Goal: Find specific fact: Find specific fact

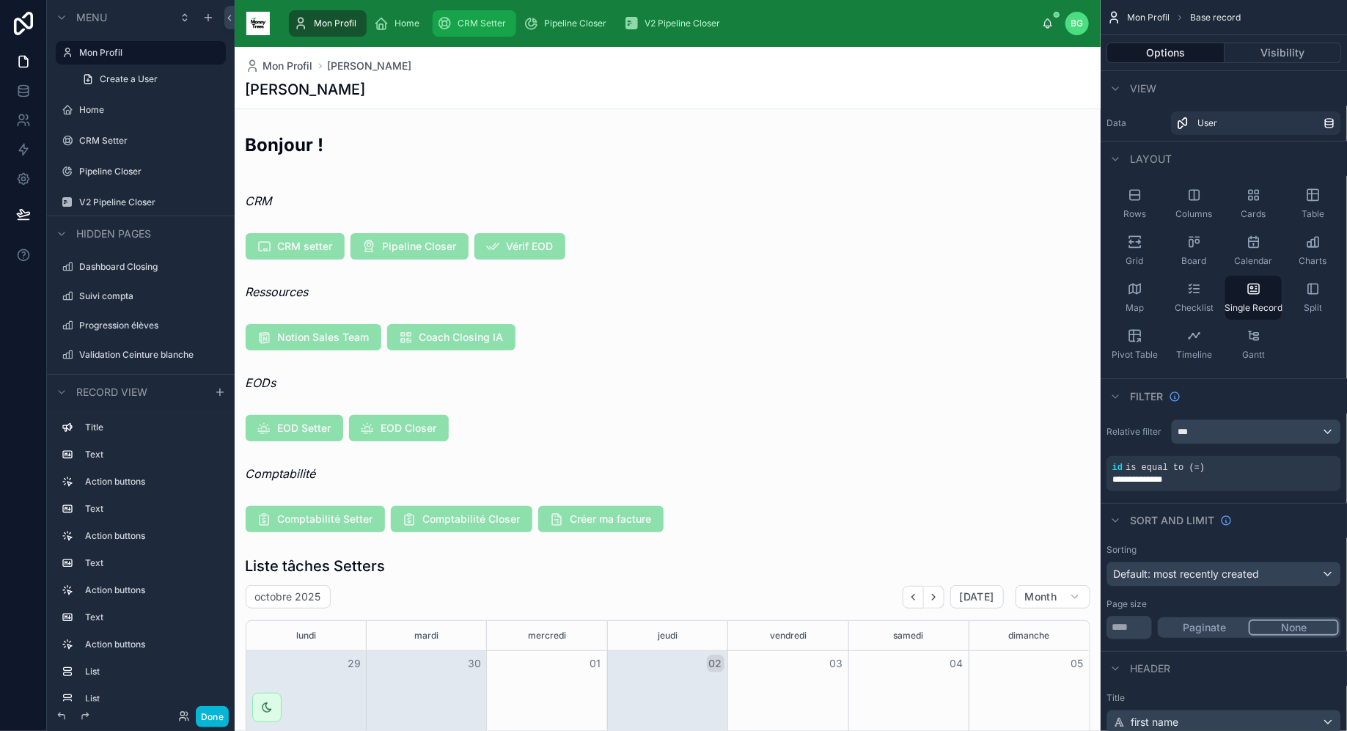
click at [506, 18] on div "CRM Setter" at bounding box center [474, 23] width 75 height 23
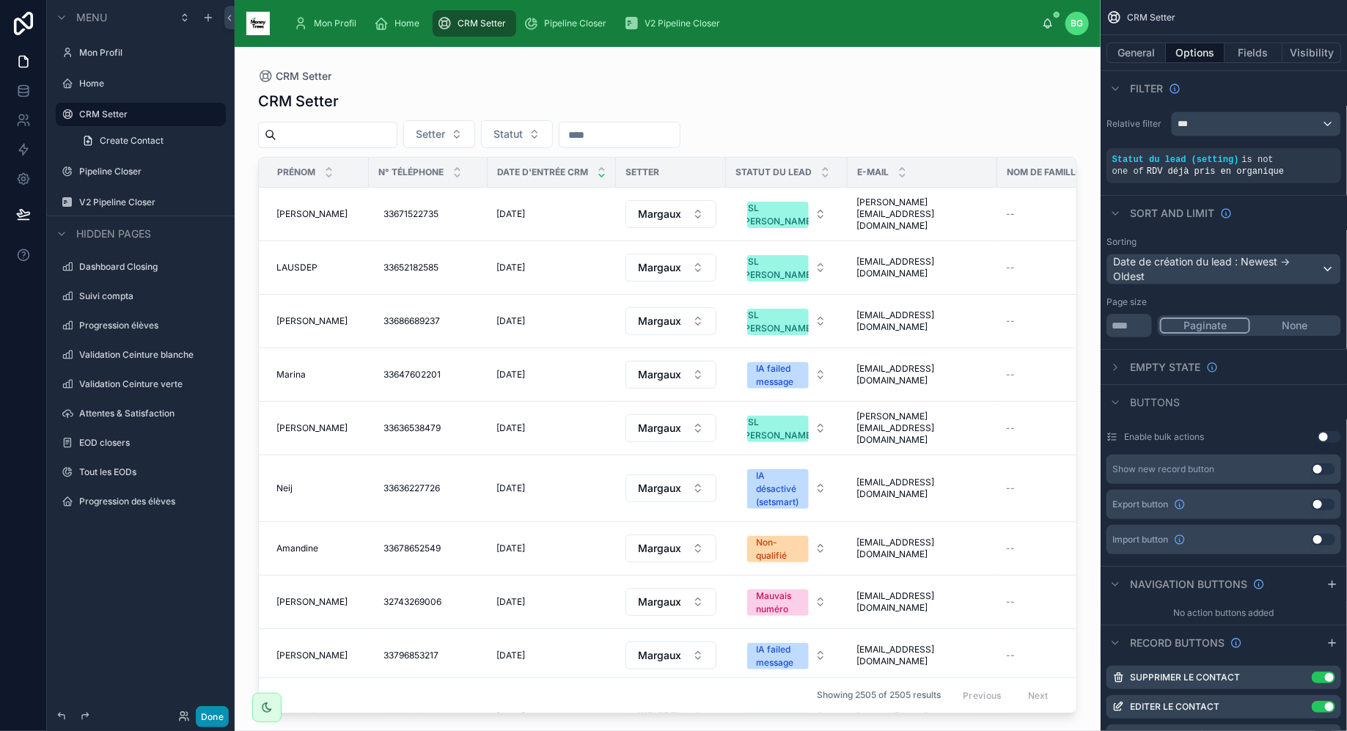
click at [213, 717] on button "Done" at bounding box center [212, 716] width 33 height 21
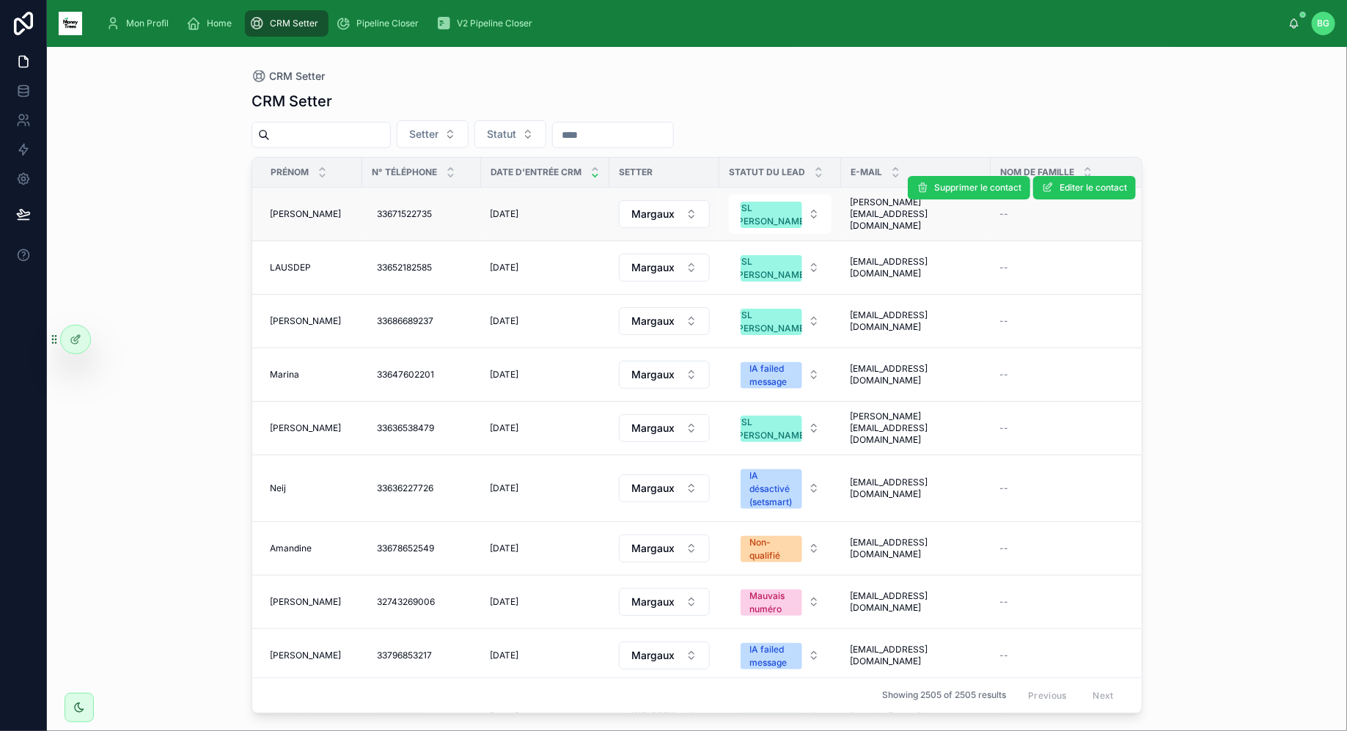
click at [325, 217] on div "José José" at bounding box center [312, 214] width 84 height 12
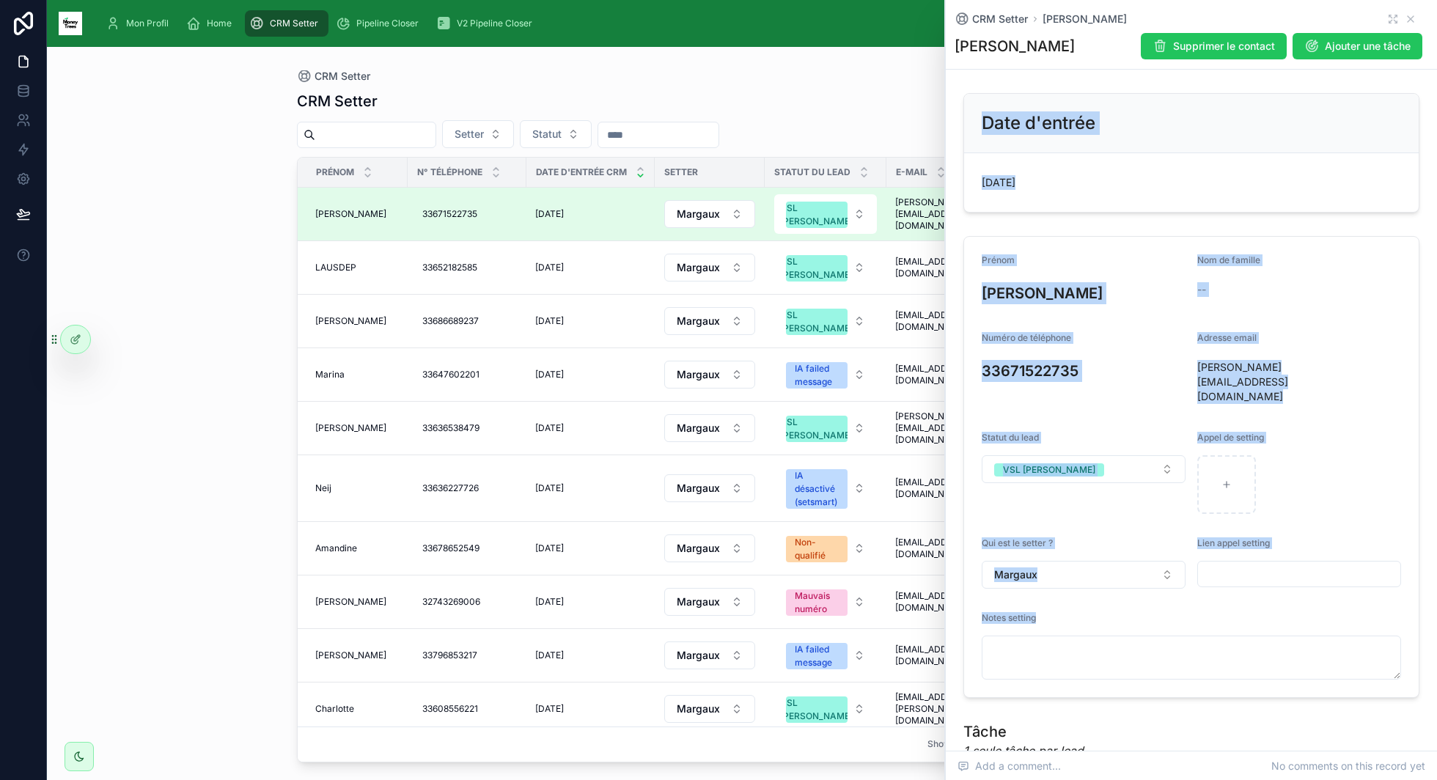
drag, startPoint x: 973, startPoint y: 120, endPoint x: 1269, endPoint y: 594, distance: 558.4
click at [1269, 594] on div "Date d'entrée 02/10/2025 Prénom José Nom de famille -- Numéro de téléphone 3367…" at bounding box center [1191, 482] width 491 height 791
copy div "Date d'entrée 02/10/2025 Prénom José Nom de famille -- Numéro de téléphone 3367…"
click at [1192, 131] on div "Date d'entrée" at bounding box center [1191, 122] width 419 height 23
drag, startPoint x: 976, startPoint y: 114, endPoint x: 1184, endPoint y: 610, distance: 538.4
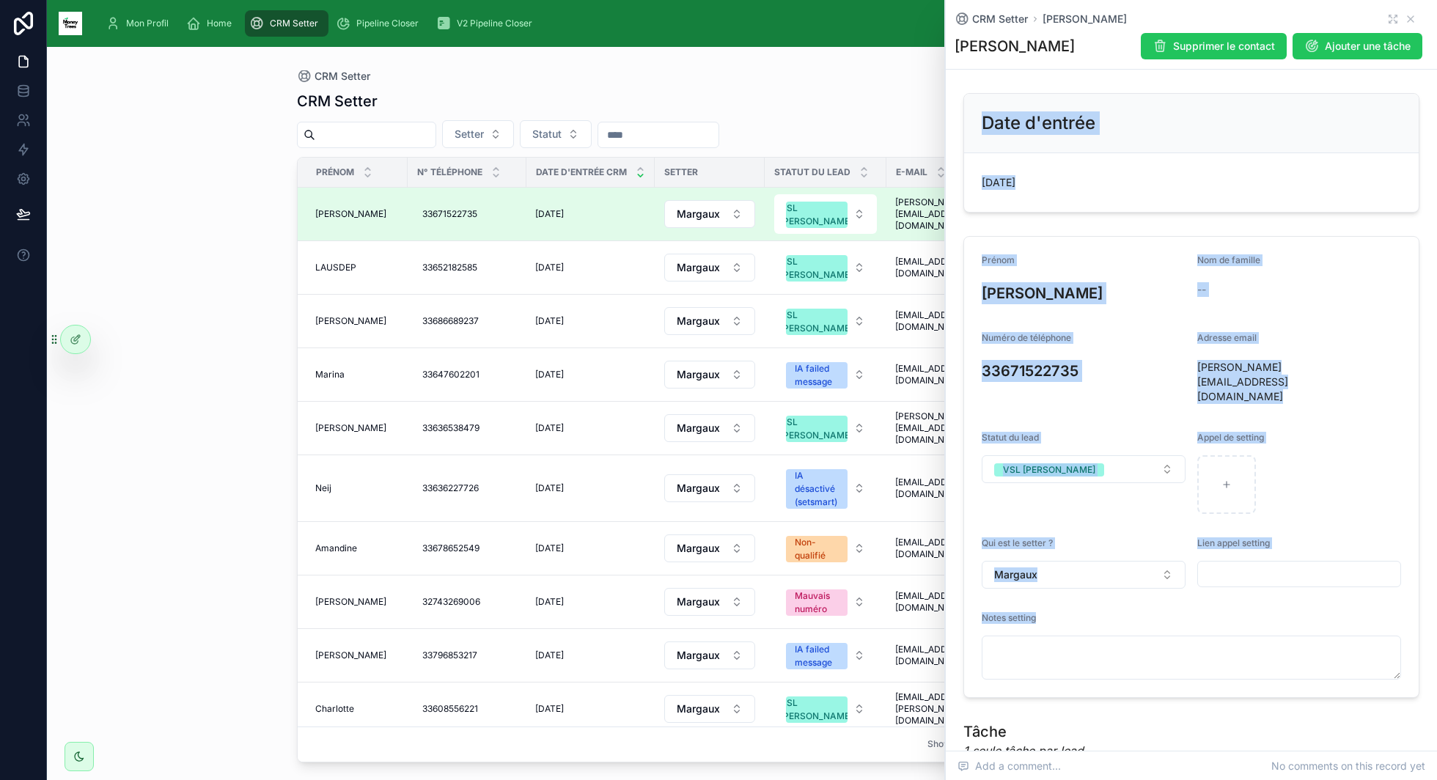
click at [1184, 610] on div "Date d'entrée 02/10/2025 Prénom José Nom de famille -- Numéro de téléphone 3367…" at bounding box center [1191, 482] width 491 height 791
copy div "Date d'entrée 02/10/2025 Prénom José Nom de famille -- Numéro de téléphone 3367…"
click at [394, 29] on div "Pipeline Closer" at bounding box center [380, 23] width 89 height 23
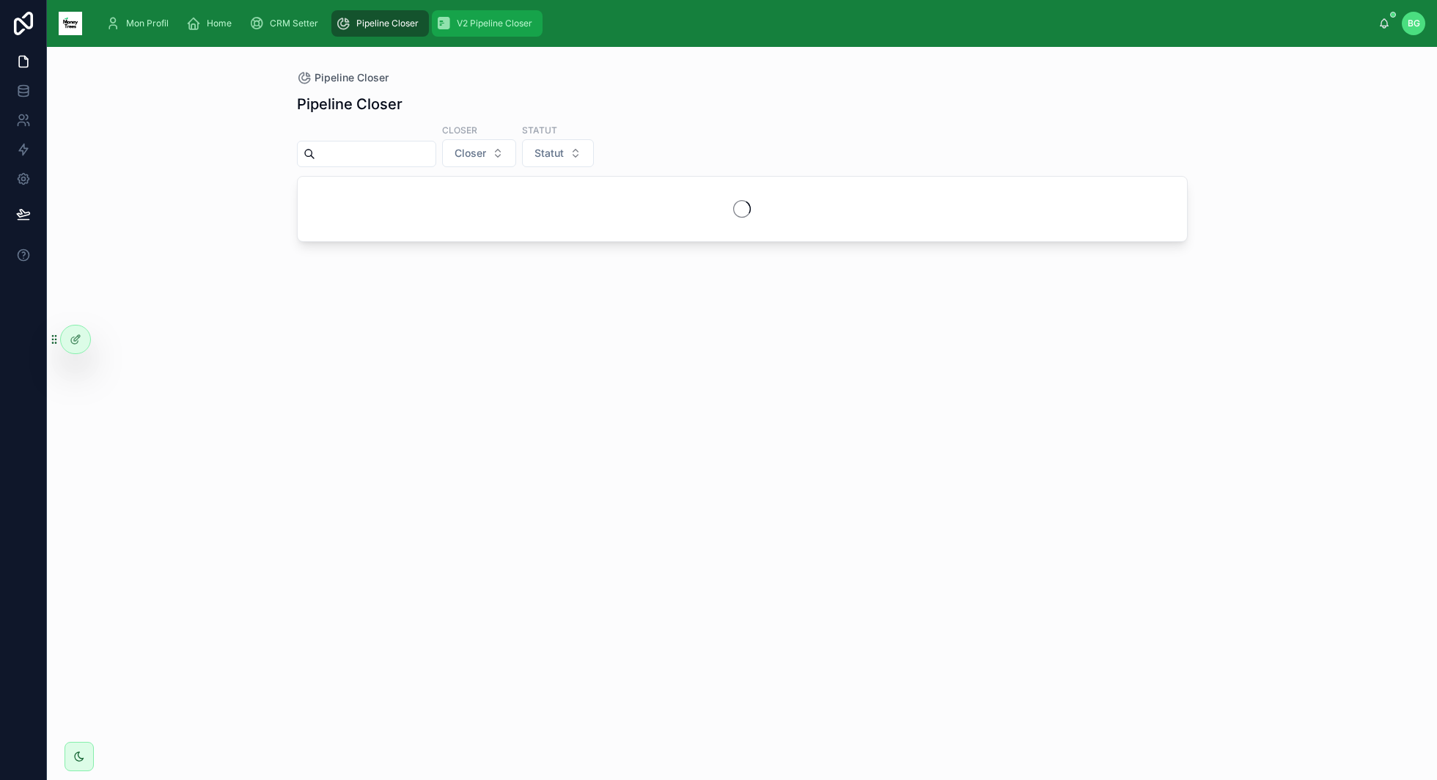
click at [466, 24] on span "V2 Pipeline Closer" at bounding box center [495, 24] width 76 height 12
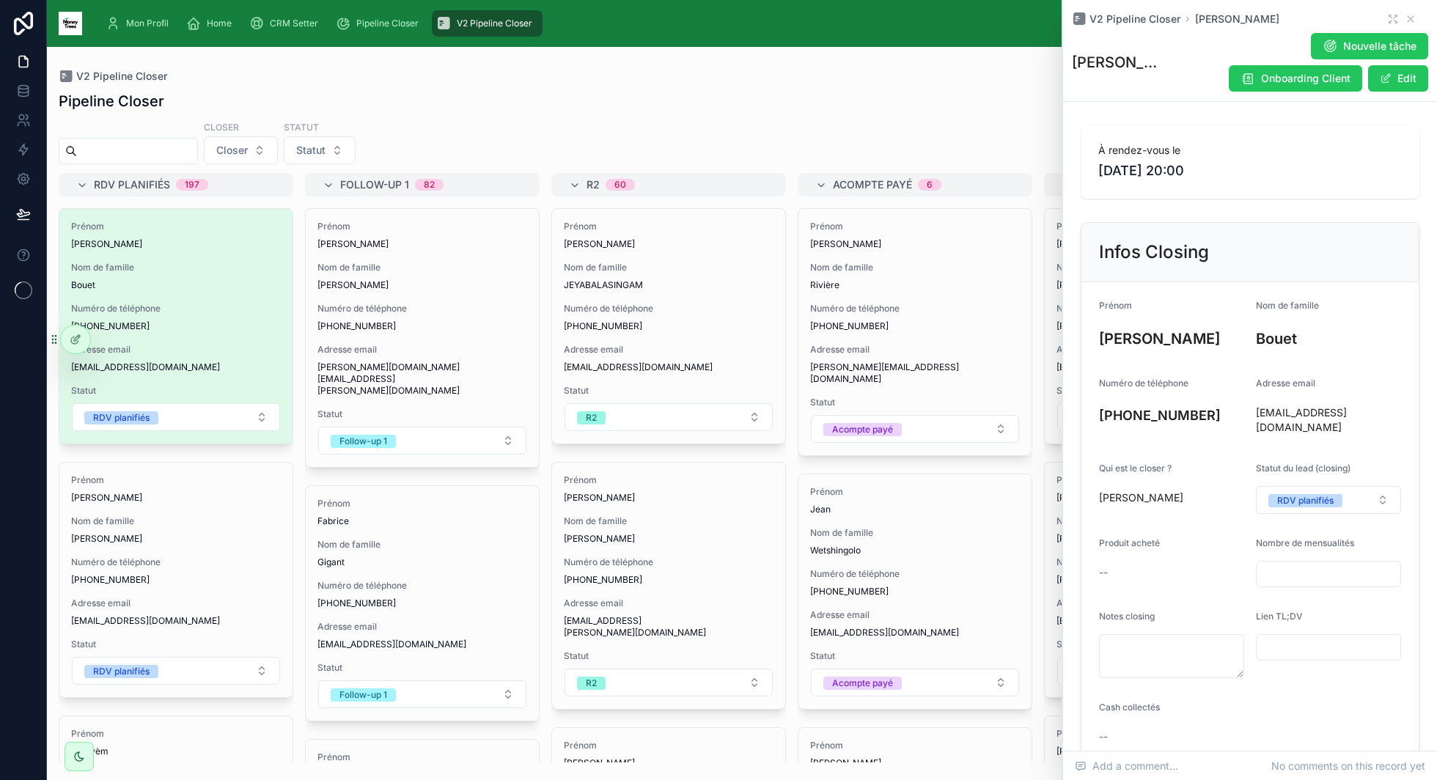
click at [1255, 549] on div "À rendez-vous le [DATE] 20:00 Infos Closing Prénom [PERSON_NAME] Nom de famille…" at bounding box center [1250, 695] width 374 height 1151
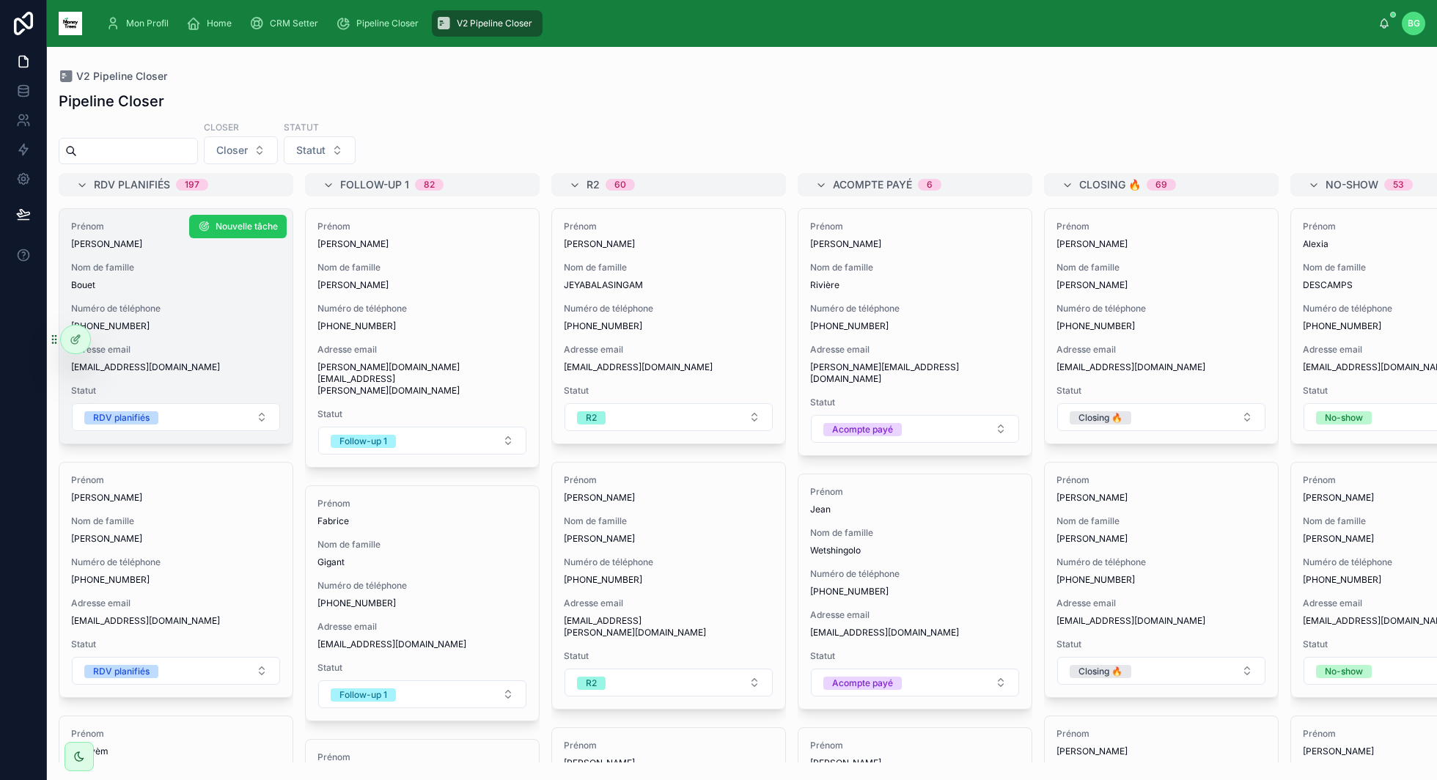
click at [266, 324] on span "[PHONE_NUMBER]" at bounding box center [176, 326] width 210 height 12
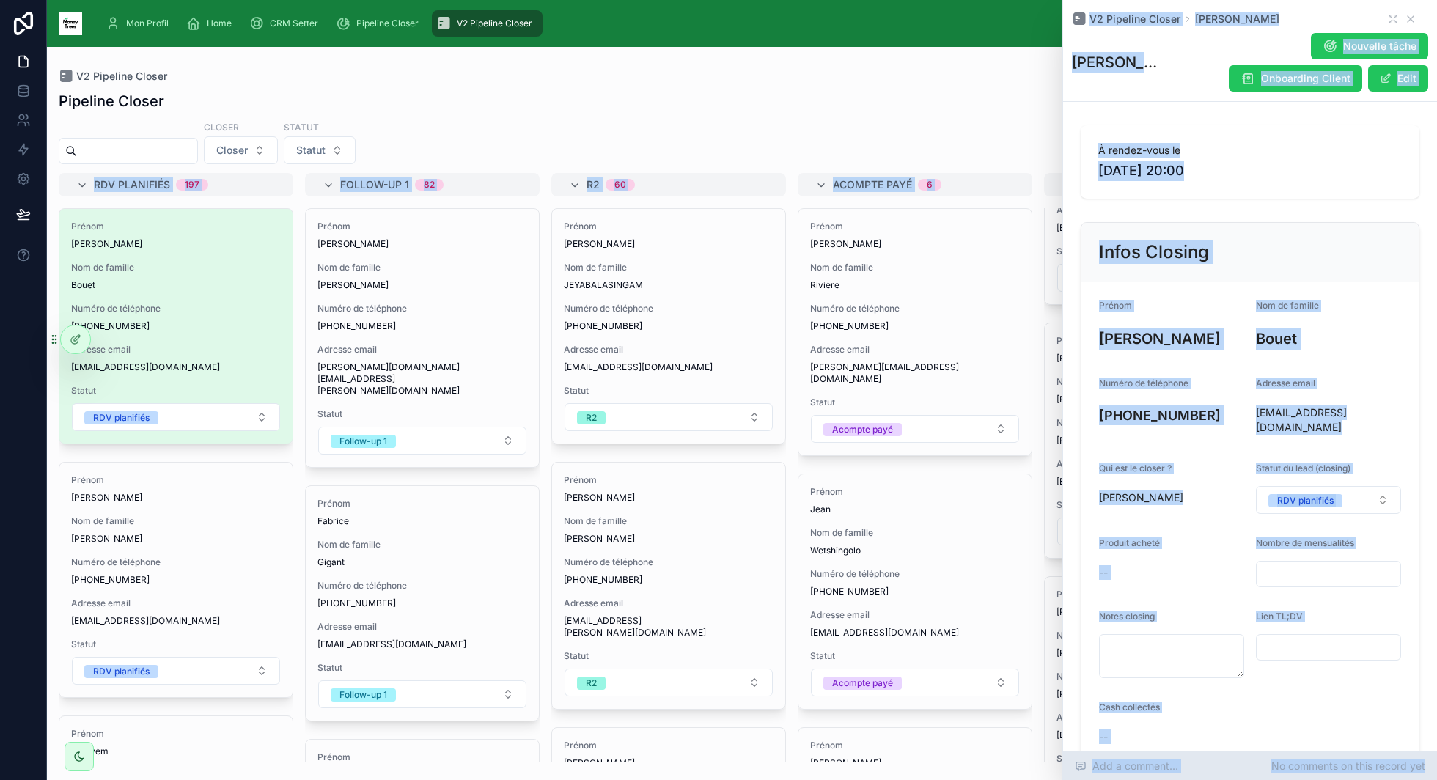
scroll to position [391, 0]
drag, startPoint x: 1217, startPoint y: 450, endPoint x: 1247, endPoint y: 711, distance: 262.8
click at [1247, 711] on div "Mon Profil Home CRM Setter Pipeline Closer V2 Pipeline Closer [PERSON_NAME] V2 …" at bounding box center [742, 390] width 1390 height 780
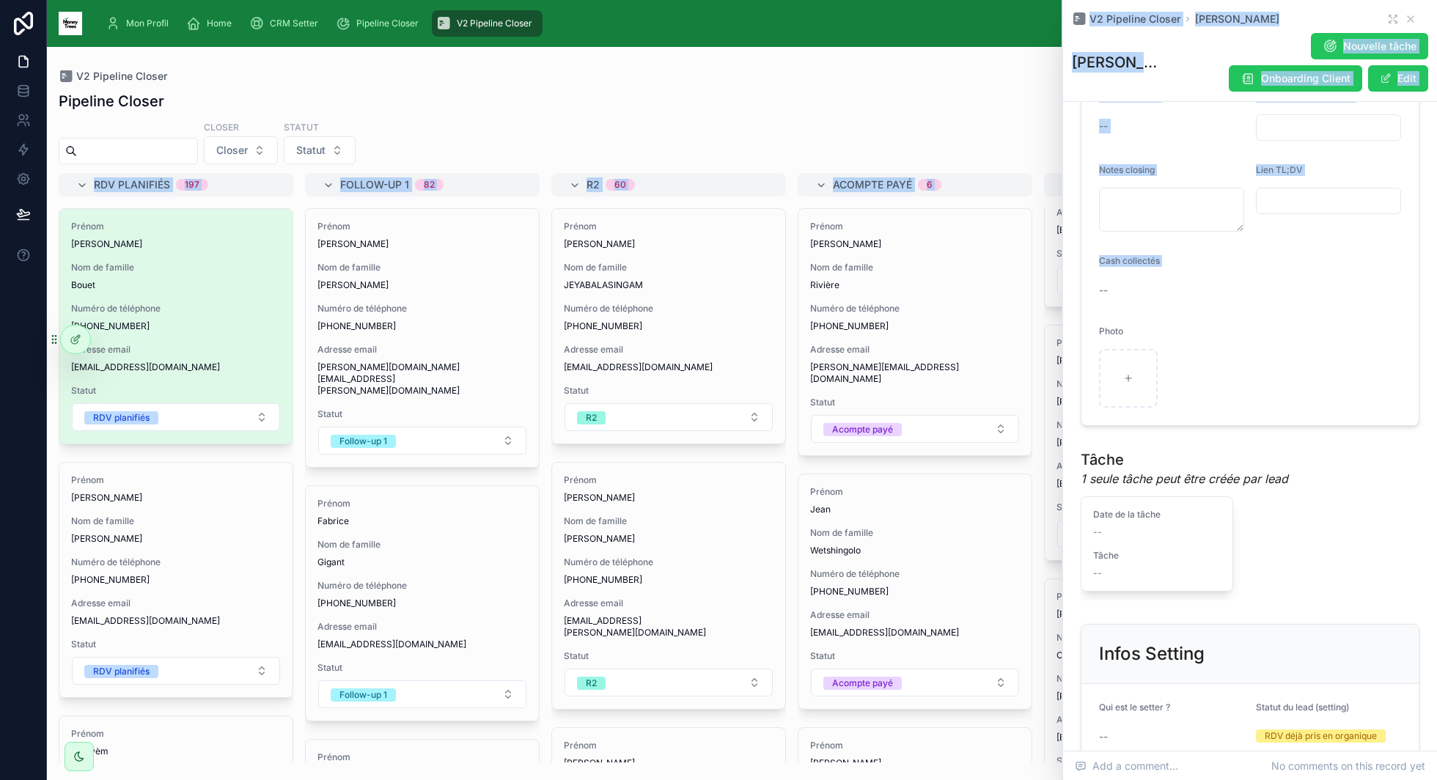
scroll to position [446, 0]
click at [1214, 327] on form "Prénom [PERSON_NAME] de famille [PERSON_NAME] Numéro de téléphone [PHONE_NUMBER…" at bounding box center [1250, 131] width 337 height 590
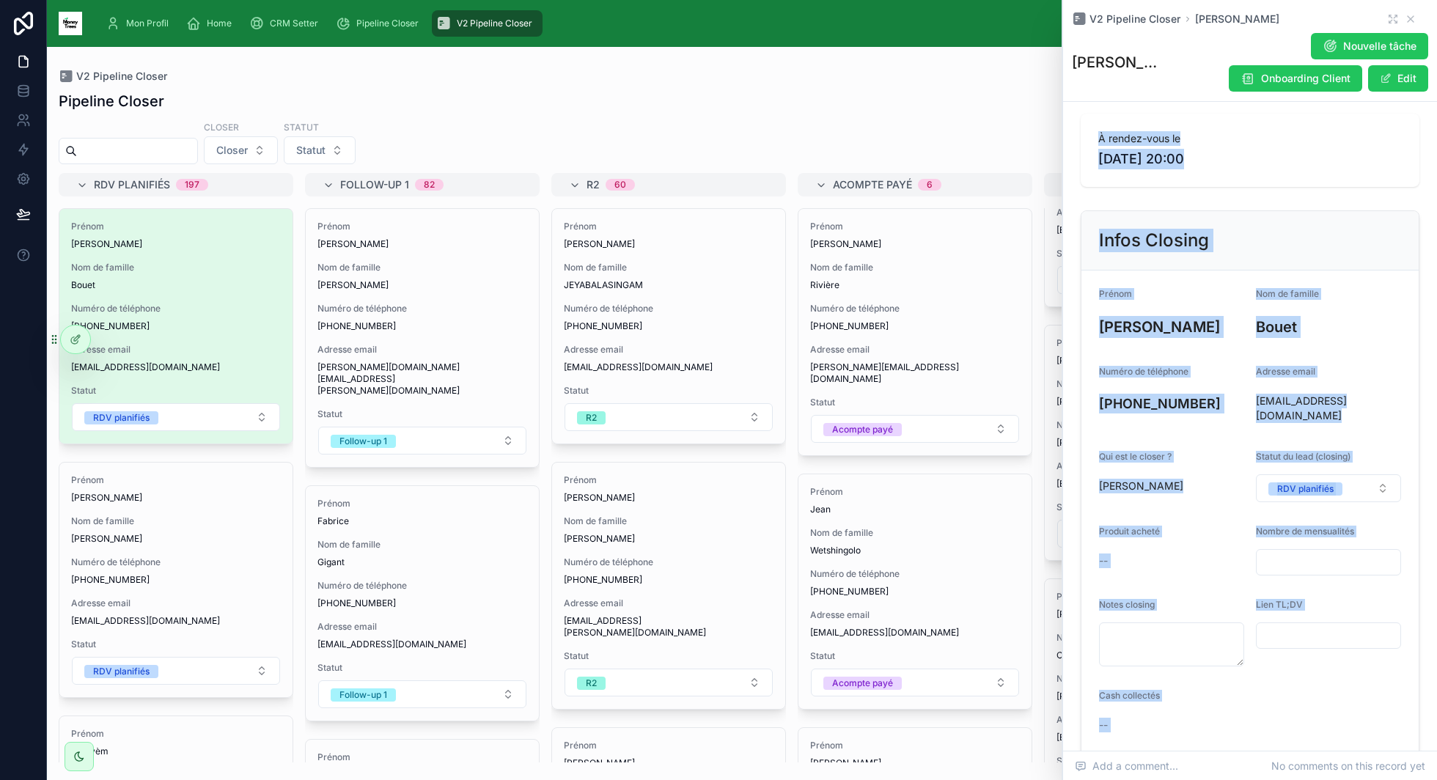
scroll to position [0, 0]
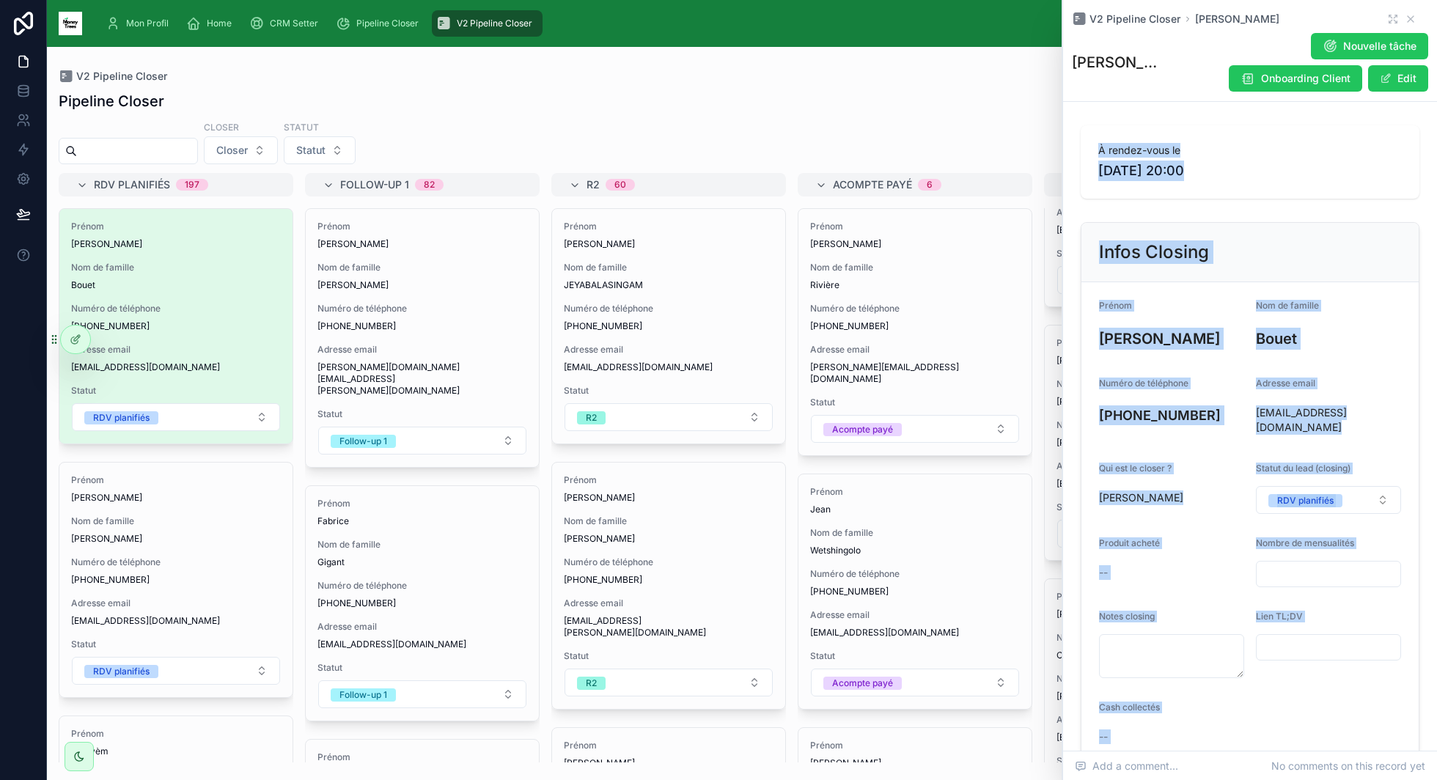
drag, startPoint x: 1168, startPoint y: 316, endPoint x: 1091, endPoint y: 147, distance: 186.1
click at [1091, 147] on div "À rendez-vous le [DATE] 20:00 Infos Closing Prénom [PERSON_NAME] Nom de famille…" at bounding box center [1250, 715] width 374 height 1191
copy div "À rendez-vous le [DATE] 20:00 Infos Closing Prénom [PERSON_NAME] Nom de famille…"
